Goal: Task Accomplishment & Management: Manage account settings

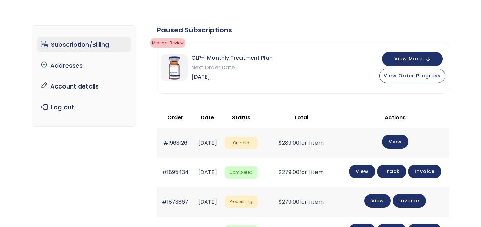
scroll to position [28, 0]
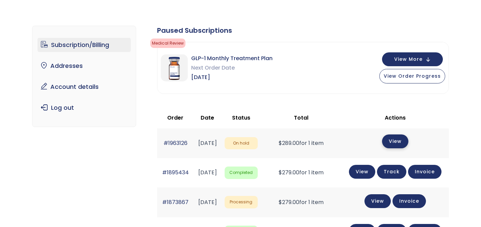
click at [406, 139] on link "View" at bounding box center [395, 142] width 26 height 14
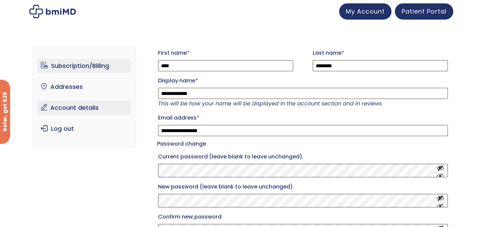
click at [81, 65] on link "Subscription/Billing" at bounding box center [85, 66] width 94 height 14
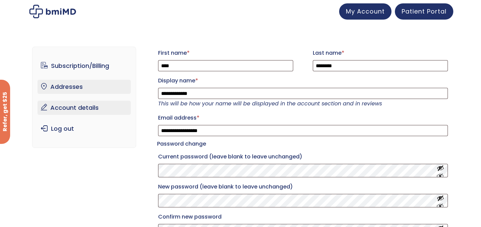
click at [71, 86] on link "Addresses" at bounding box center [85, 87] width 94 height 14
